Goal: Check status: Check status

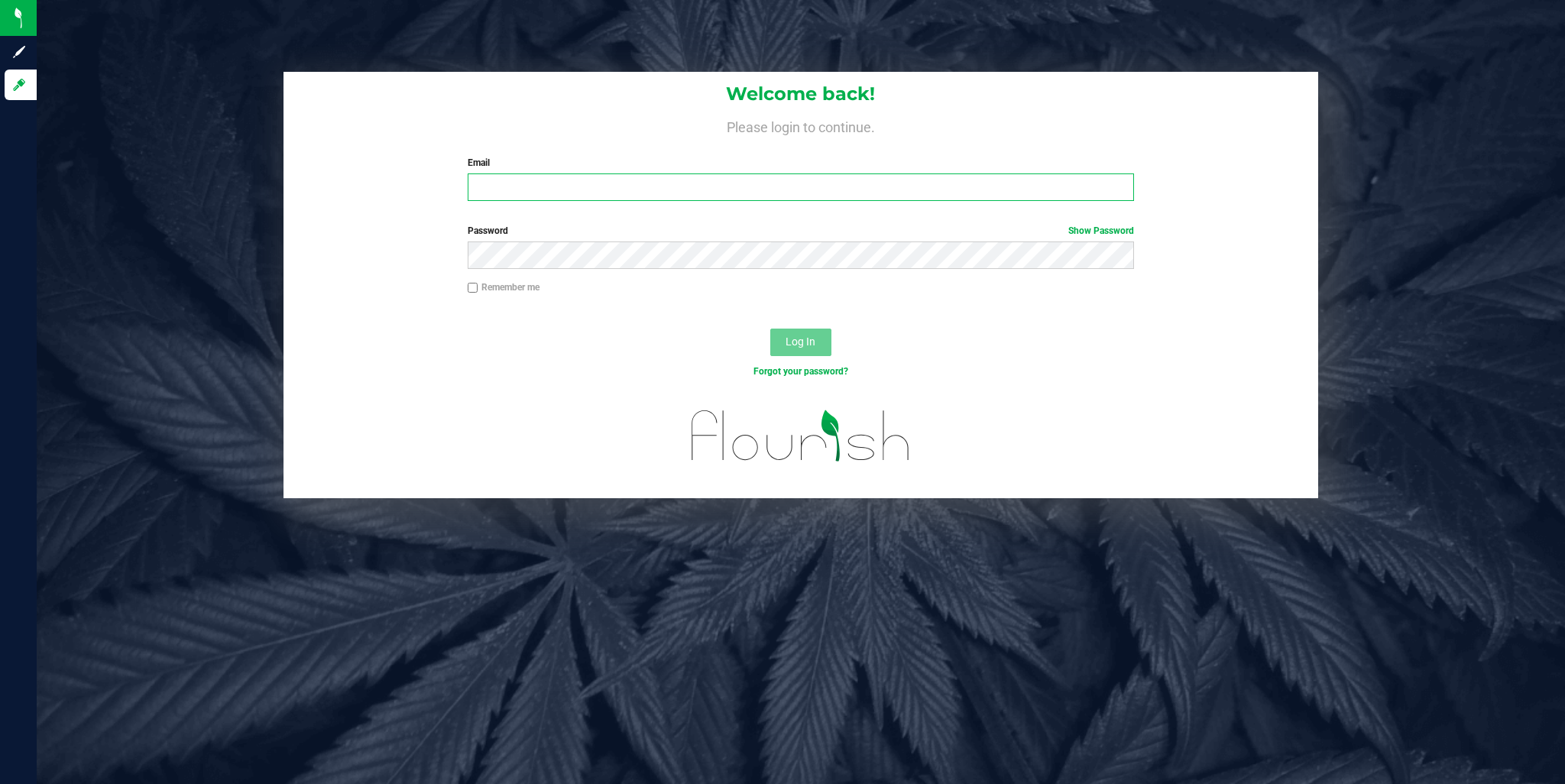
click at [554, 182] on input "Email" at bounding box center [801, 187] width 667 height 28
type input "[EMAIL_ADDRESS][DOMAIN_NAME]"
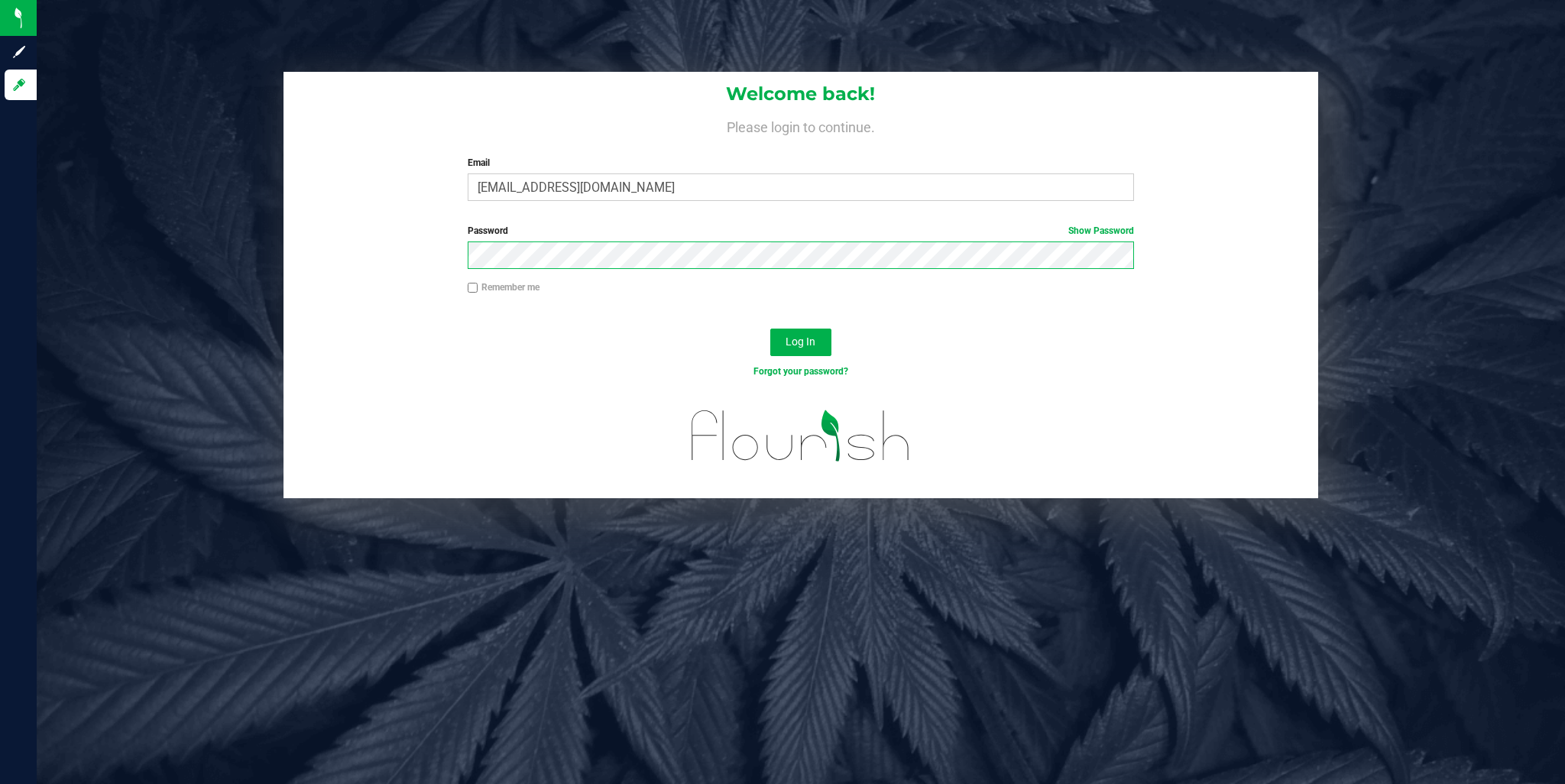
click at [771, 329] on button "Log In" at bounding box center [801, 342] width 61 height 28
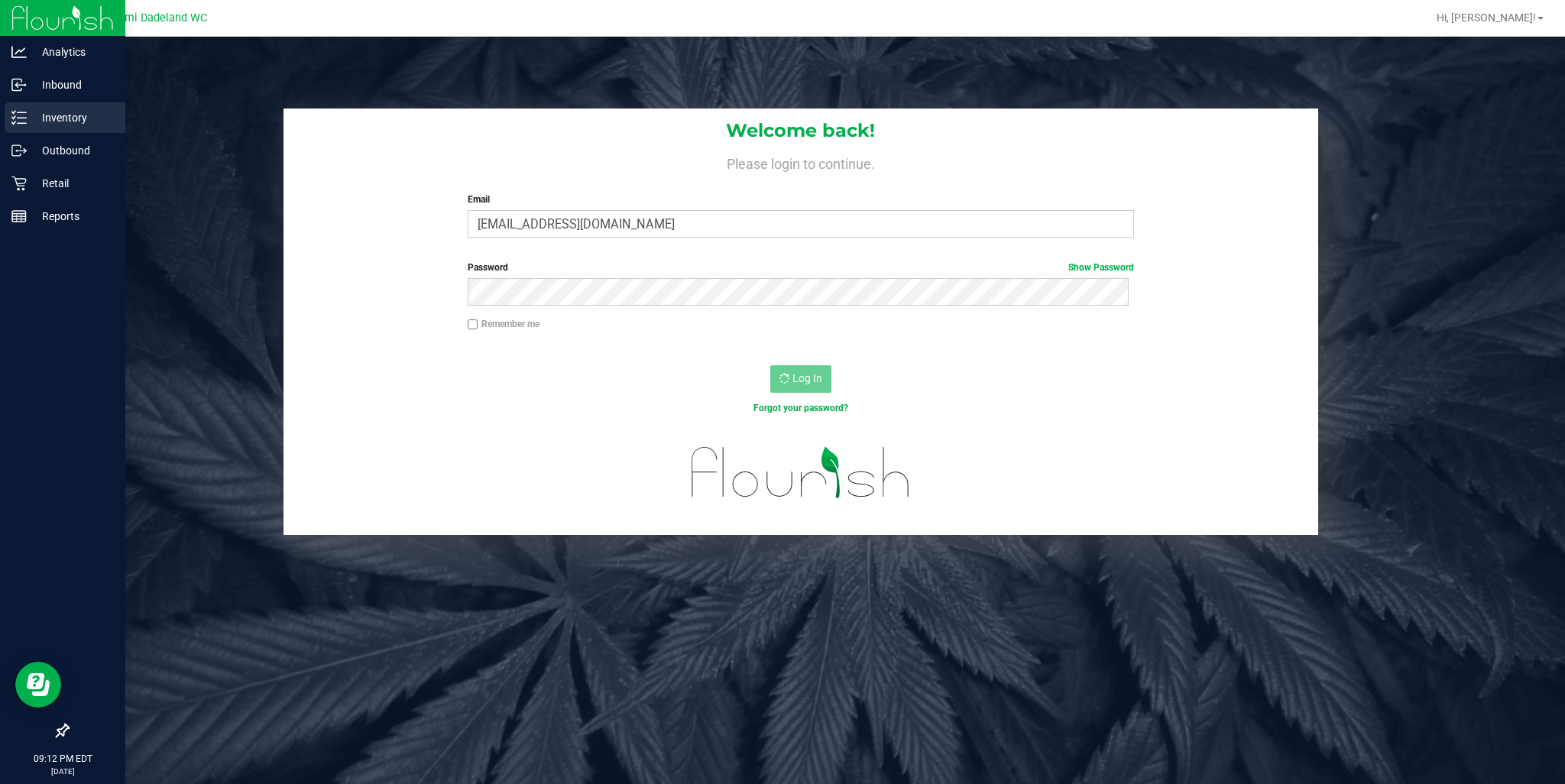
click at [64, 109] on p "Inventory" at bounding box center [73, 117] width 92 height 18
click at [63, 110] on p "Inventory" at bounding box center [73, 117] width 92 height 18
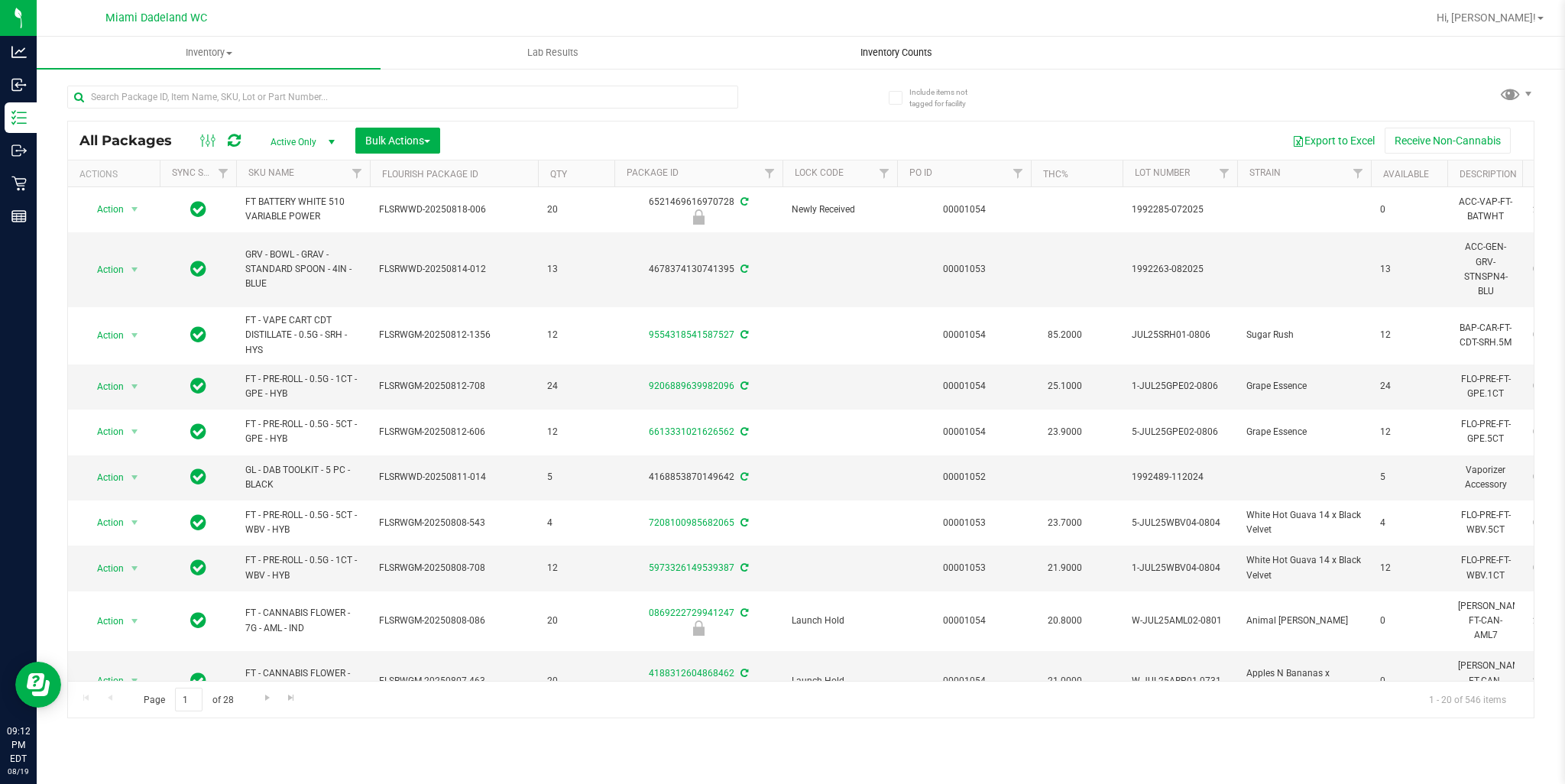
click at [905, 58] on span "Inventory Counts" at bounding box center [896, 52] width 113 height 13
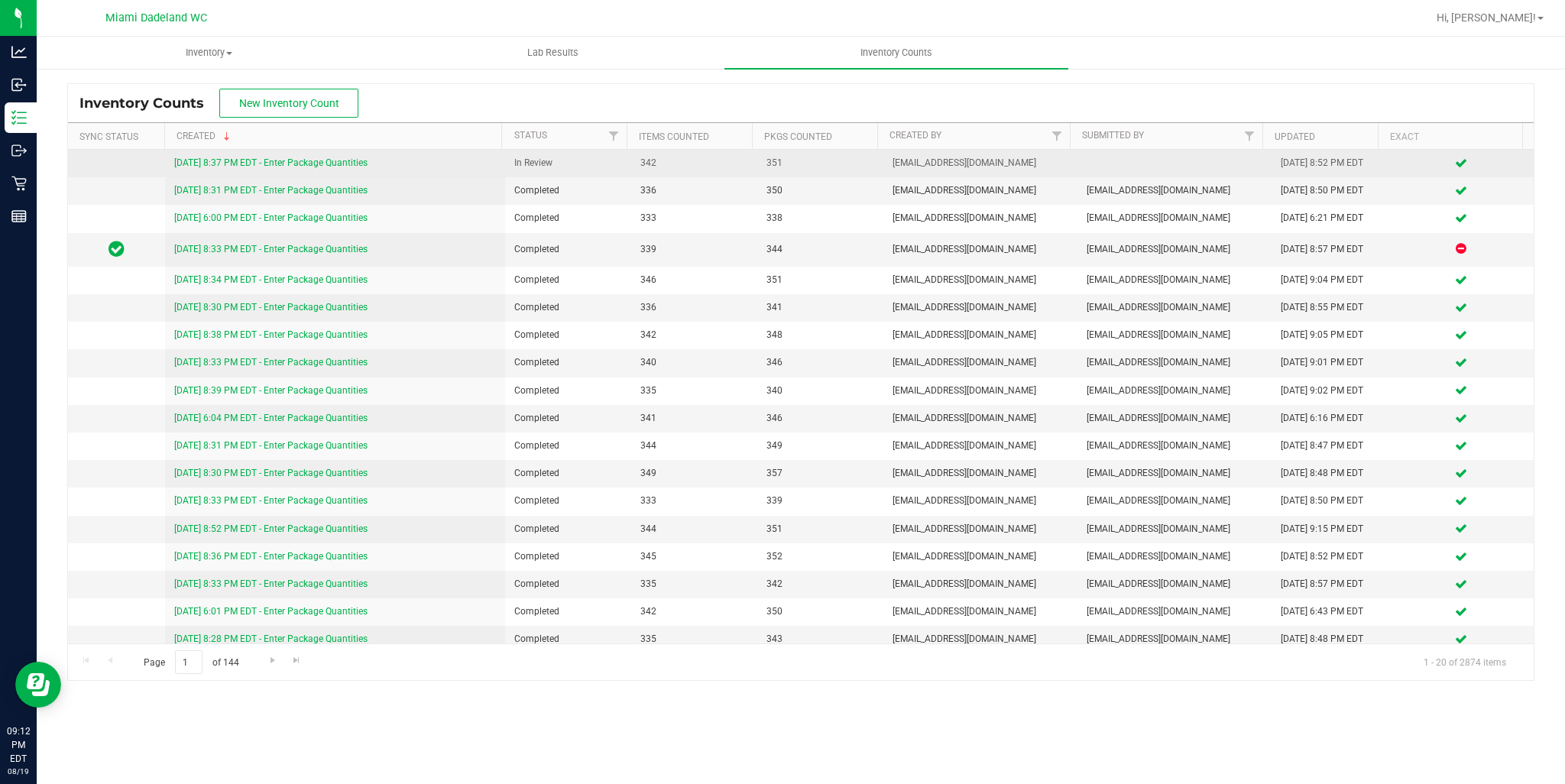
click at [254, 168] on div "8/19/25 8:37 PM EDT - Enter Package Quantities" at bounding box center [335, 163] width 322 height 14
click at [253, 163] on link "8/19/25 8:37 PM EDT - Enter Package Quantities" at bounding box center [271, 163] width 193 height 10
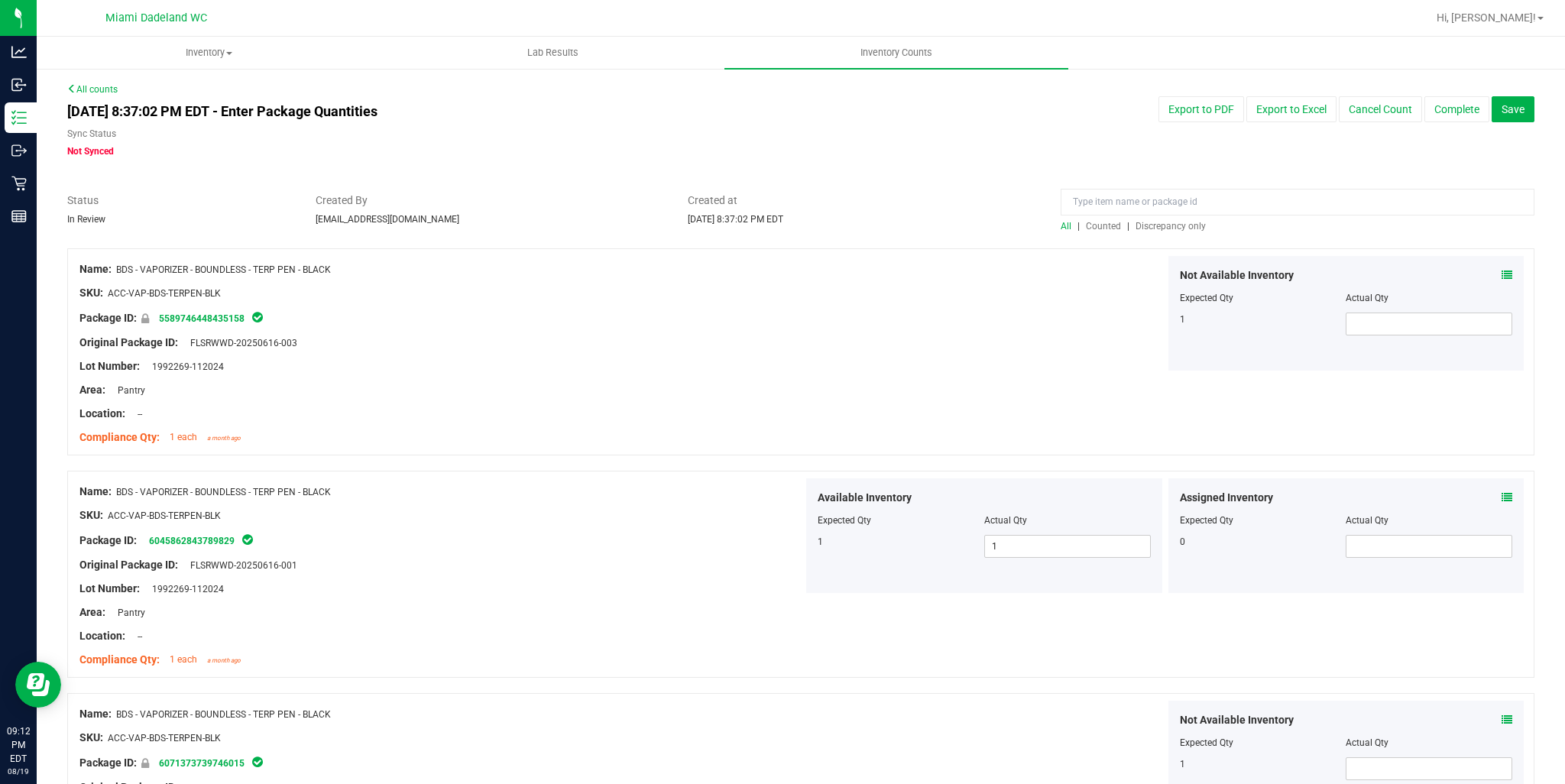
click at [1154, 229] on span "Discrepancy only" at bounding box center [1170, 226] width 71 height 10
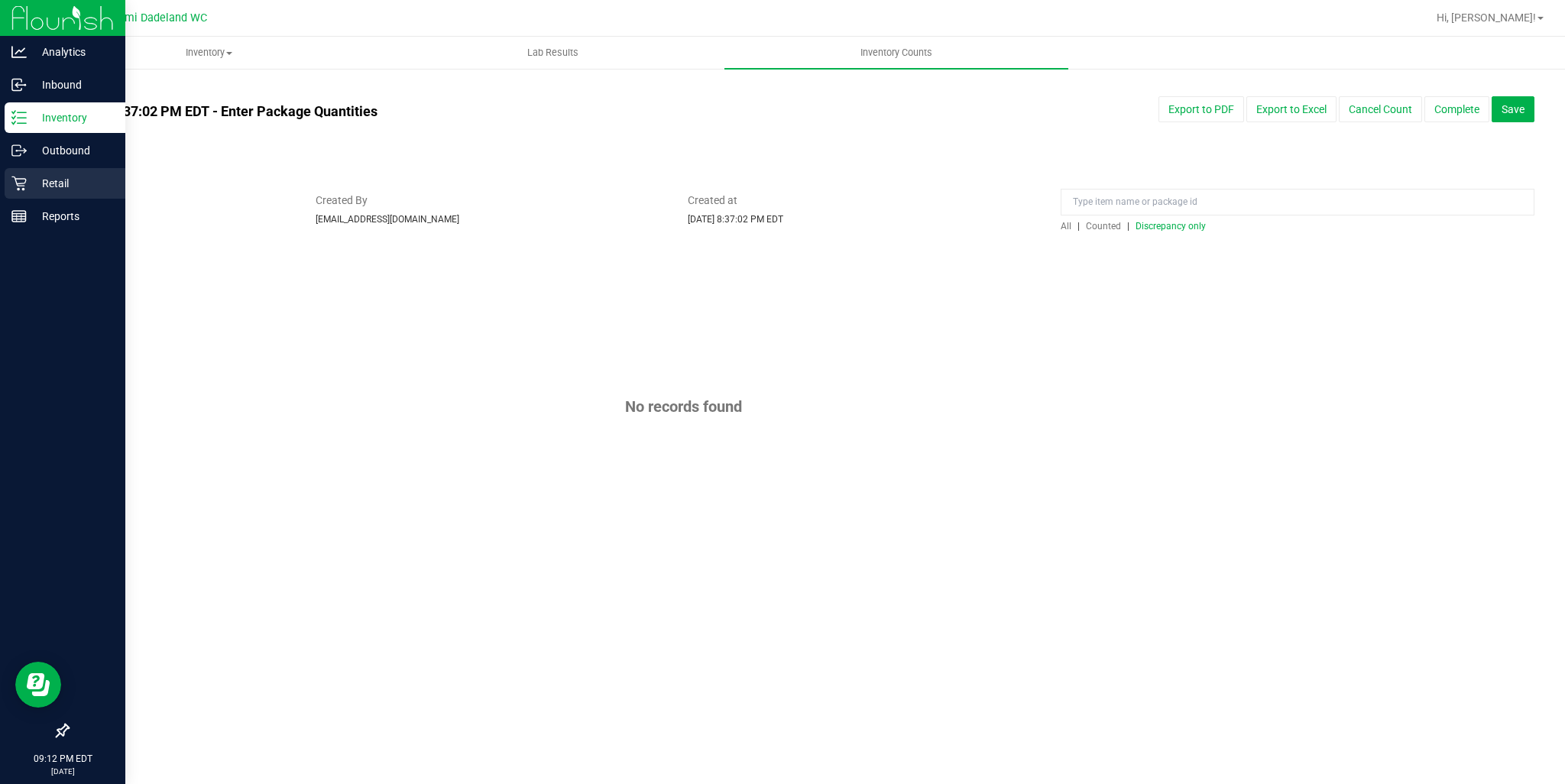
click at [40, 198] on div "Retail" at bounding box center [65, 183] width 121 height 31
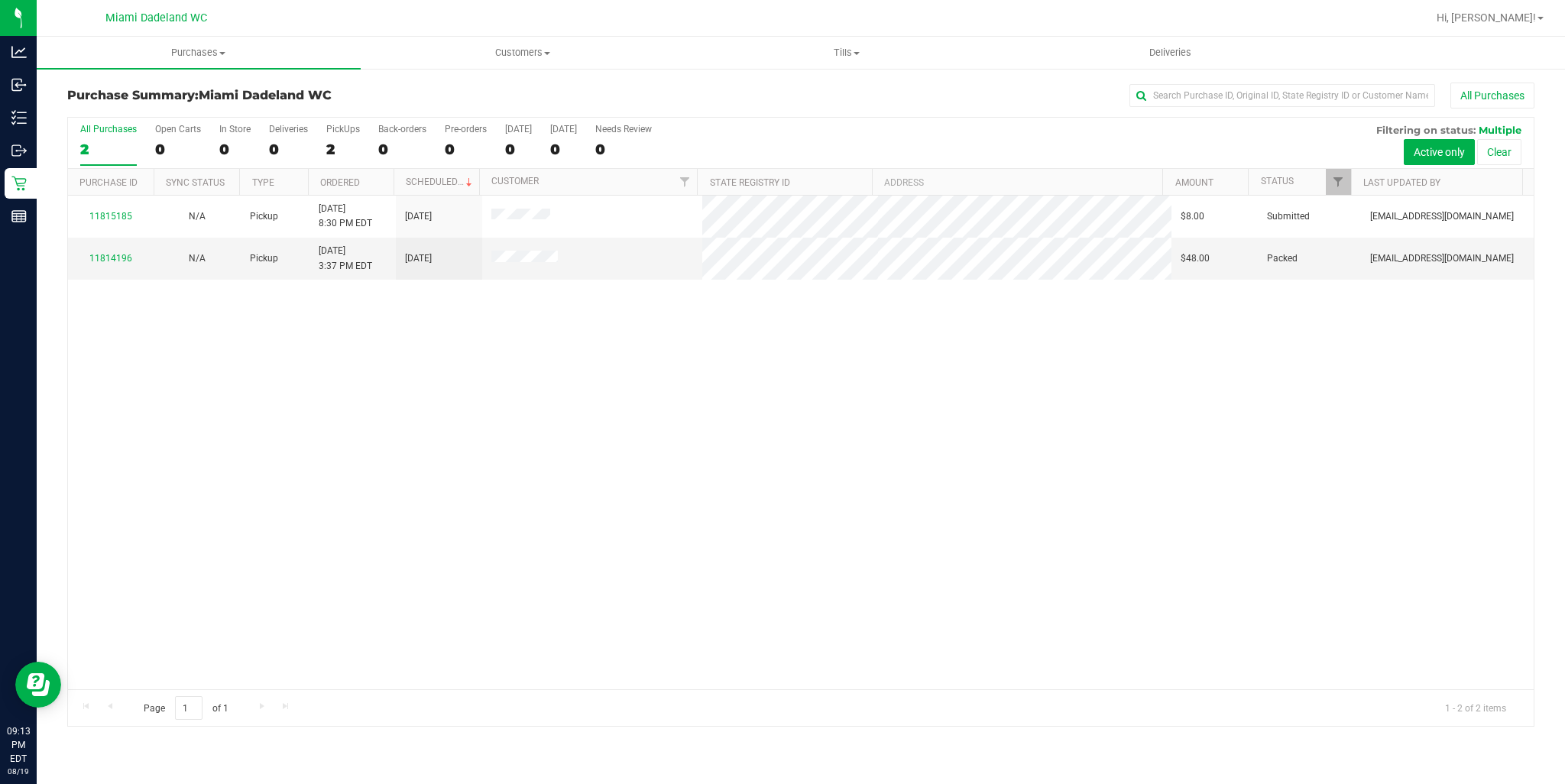
click at [471, 413] on div "11815185 N/A Pickup 8/19/2025 8:30 PM EDT 8/23/2025 $8.00 Submitted tchamberlai…" at bounding box center [801, 442] width 1466 height 494
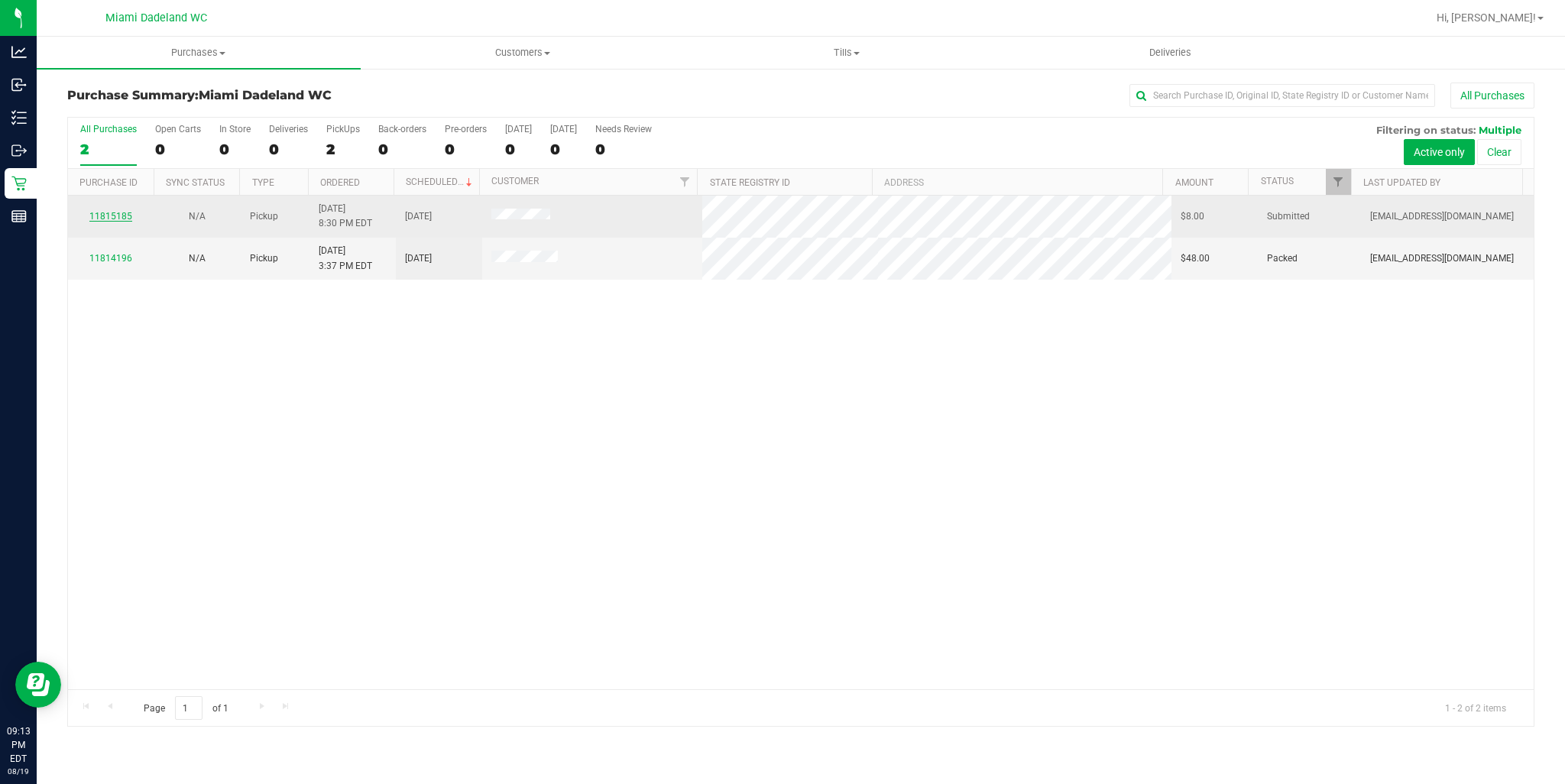
click at [114, 214] on link "11815185" at bounding box center [111, 216] width 43 height 10
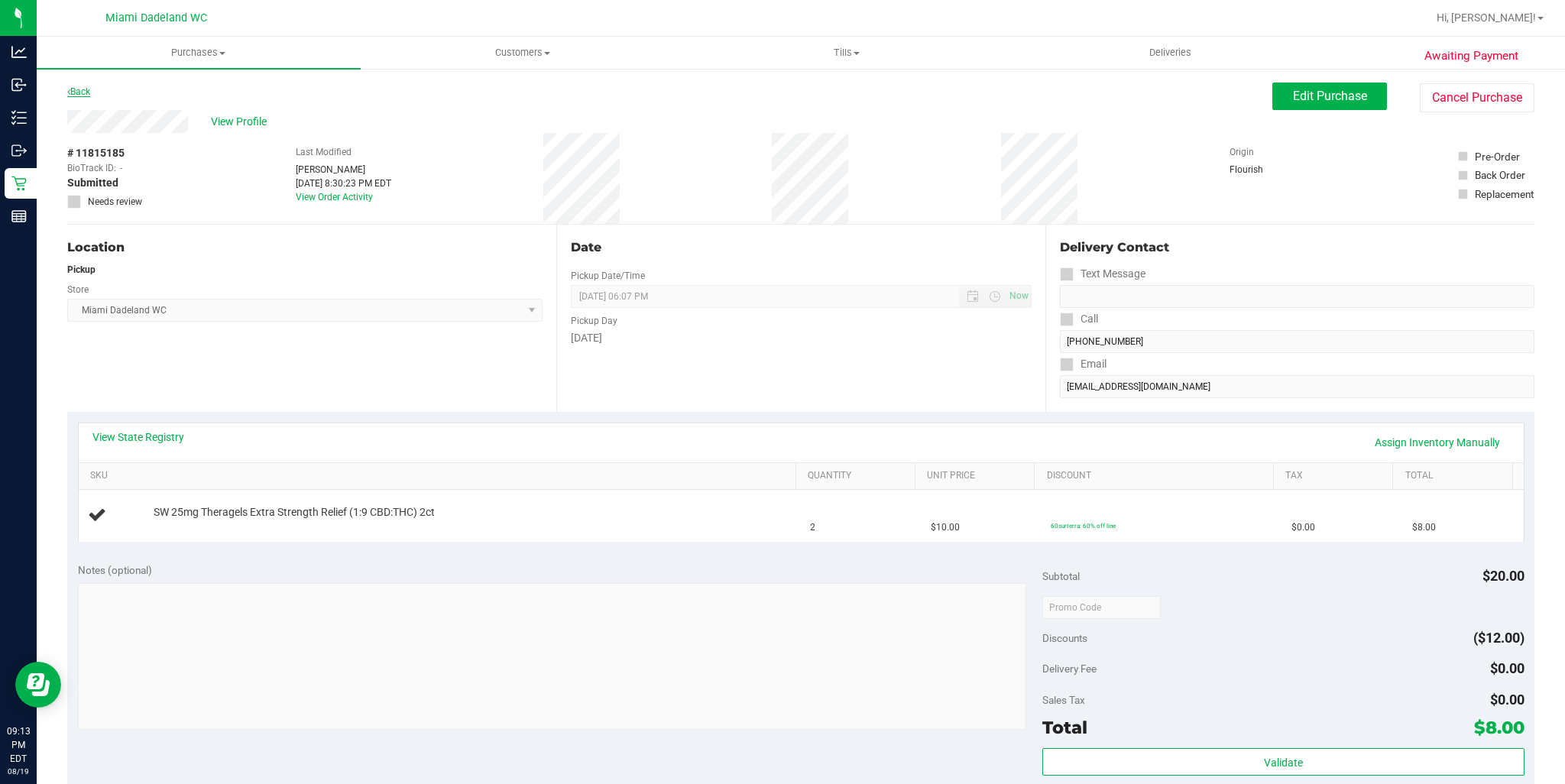
click at [85, 86] on link "Back" at bounding box center [78, 91] width 23 height 10
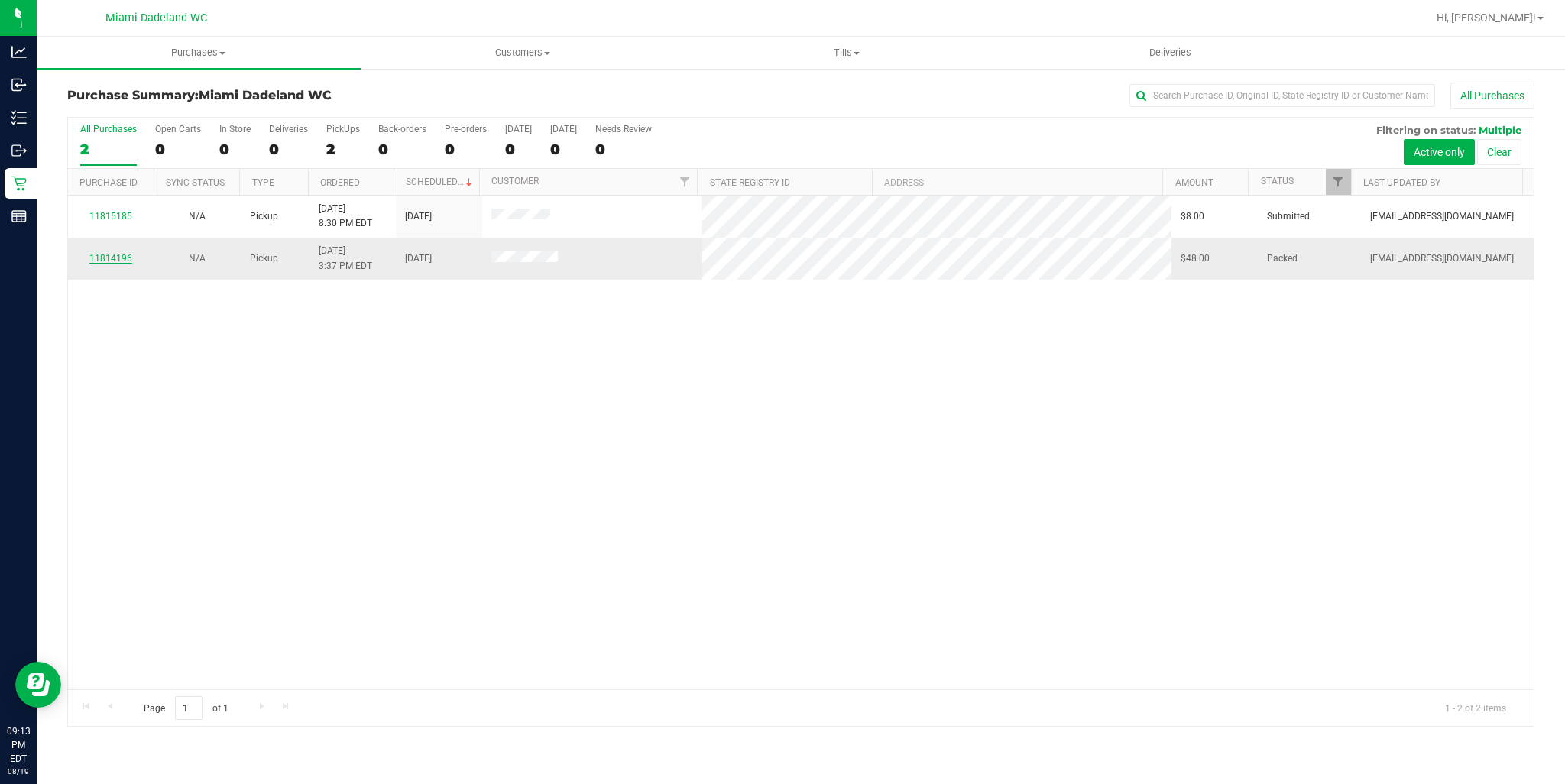
click at [117, 261] on link "11814196" at bounding box center [111, 258] width 43 height 10
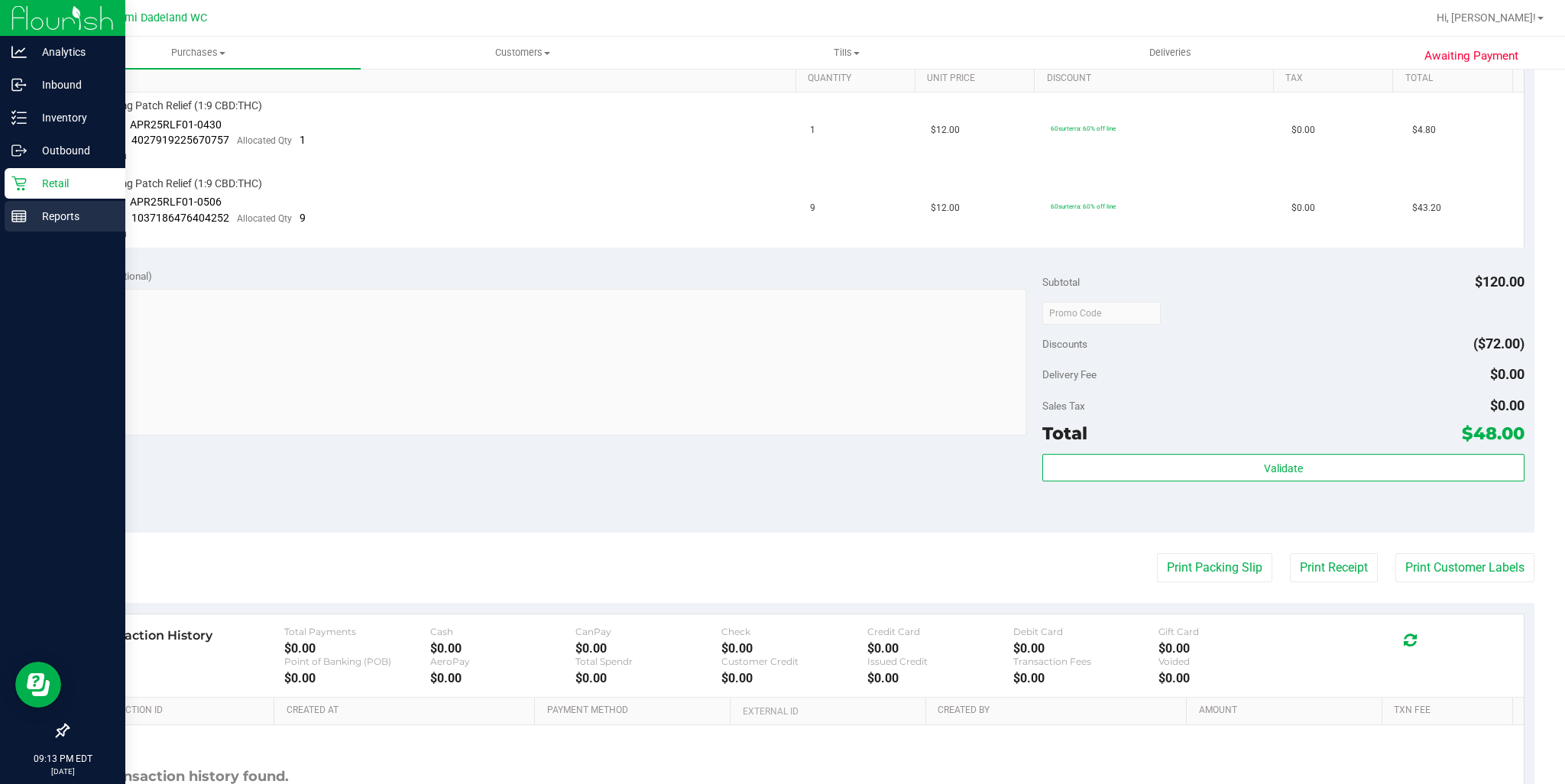
scroll to position [148, 0]
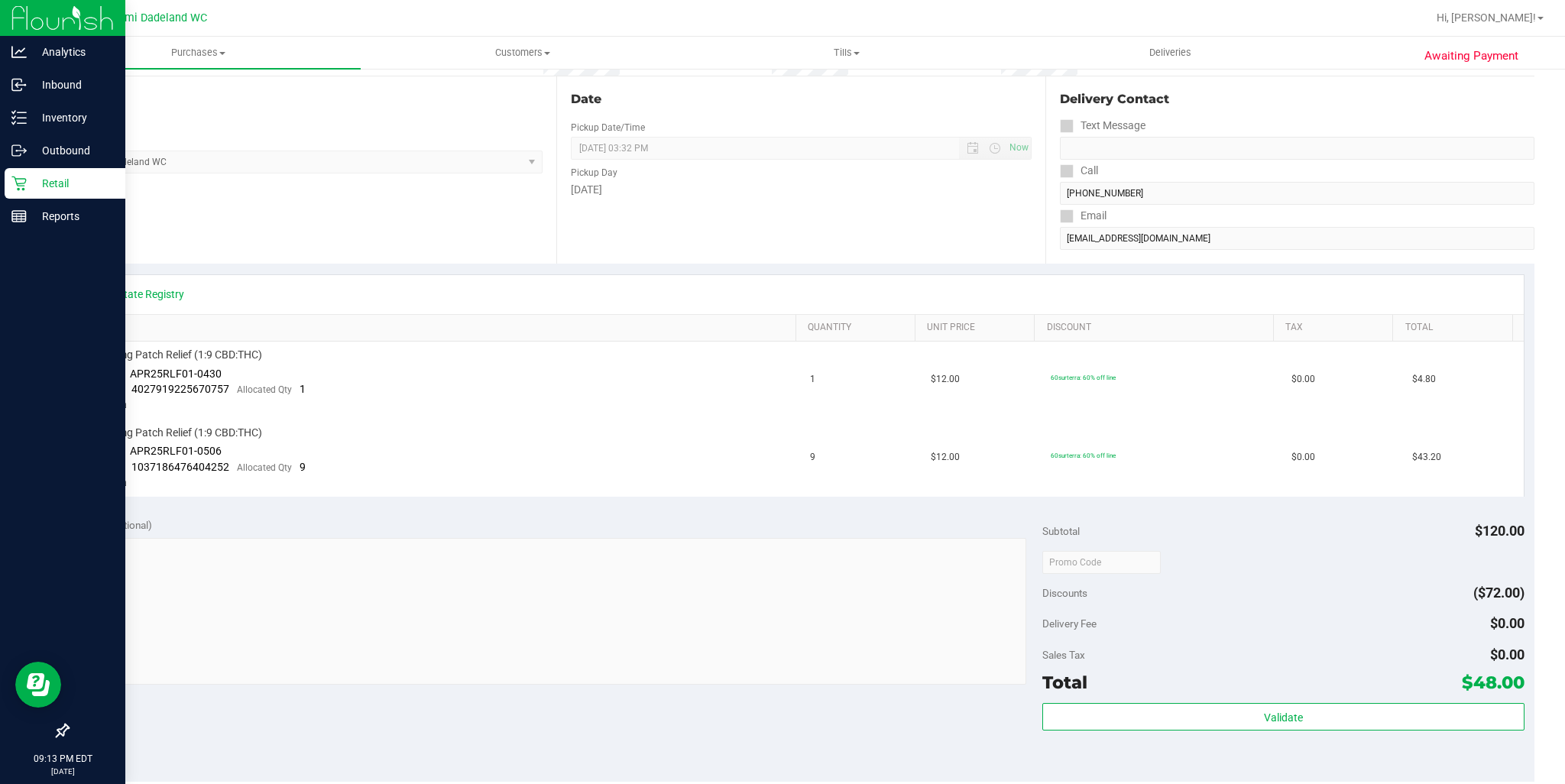
click at [49, 189] on p "Retail" at bounding box center [73, 183] width 92 height 18
